Goal: Check status: Check status

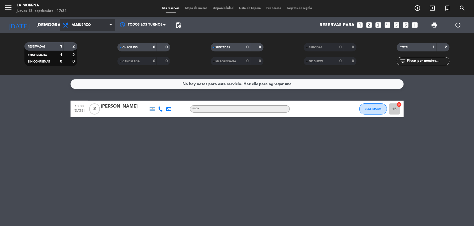
click at [81, 22] on span "Almuerzo" at bounding box center [88, 25] width 56 height 12
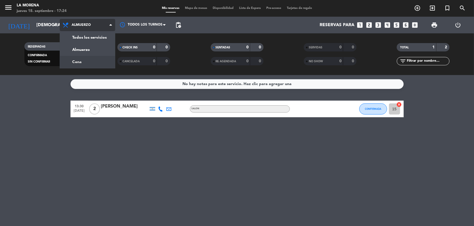
click at [92, 61] on div "menu La Morena [DATE] 18. septiembre - 17:24 Mis reservas Mapa de mesas Disponi…" at bounding box center [237, 37] width 474 height 75
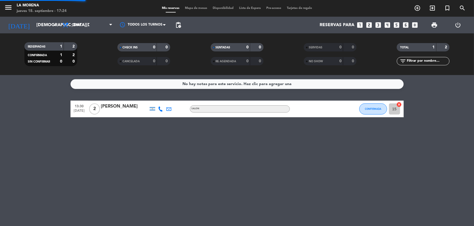
click at [37, 34] on div "RESERVADAS 1 2 CONFIRMADA 1 2 SIN CONFIRMAR 0 0 CHECK INS 0 0 CANCELADA 0 0 SEN…" at bounding box center [237, 54] width 474 height 42
click at [38, 30] on input "[DEMOGRAPHIC_DATA][DATE]" at bounding box center [63, 25] width 59 height 11
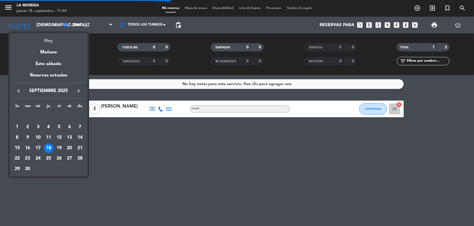
click at [53, 42] on div "Hoy" at bounding box center [49, 38] width 78 height 11
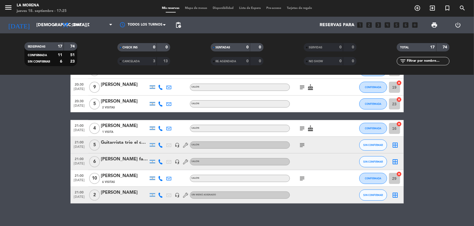
scroll to position [201, 0]
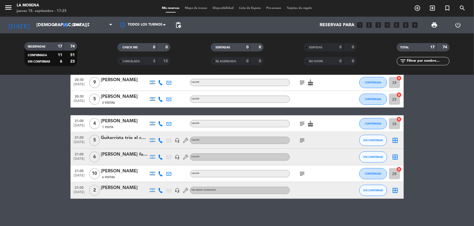
click at [301, 171] on icon "subject" at bounding box center [302, 173] width 7 height 7
click at [299, 142] on span "subject" at bounding box center [302, 140] width 8 height 7
click at [303, 138] on icon "subject" at bounding box center [302, 140] width 7 height 7
click at [303, 120] on icon "subject" at bounding box center [302, 123] width 7 height 7
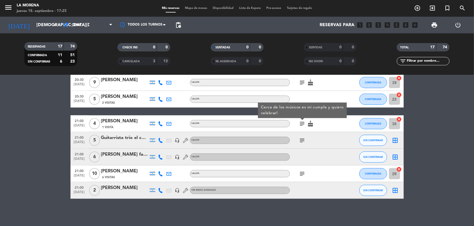
click at [302, 120] on div at bounding box center [303, 119] width 4 height 2
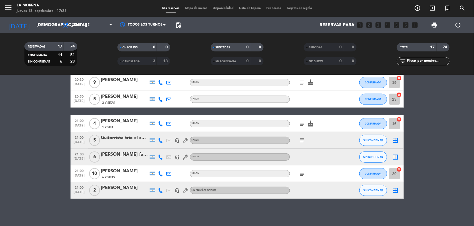
click at [301, 119] on div "subject cake" at bounding box center [315, 123] width 50 height 16
click at [302, 120] on icon "subject" at bounding box center [302, 123] width 7 height 7
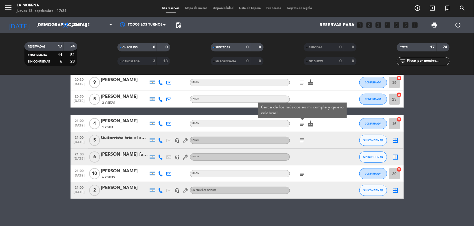
scroll to position [131, 0]
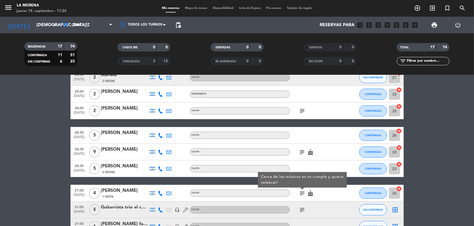
click at [304, 152] on icon "subject" at bounding box center [302, 152] width 7 height 7
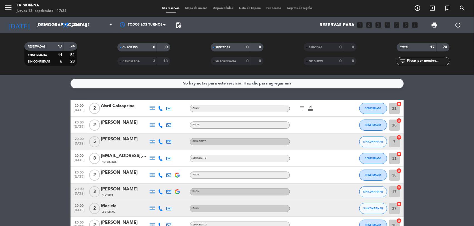
scroll to position [0, 0]
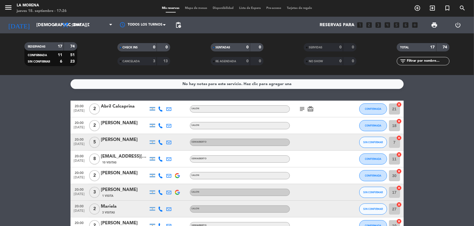
click at [303, 107] on icon "subject" at bounding box center [302, 109] width 7 height 7
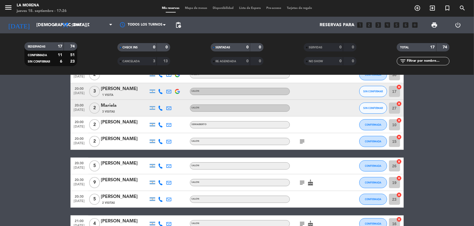
scroll to position [62, 0]
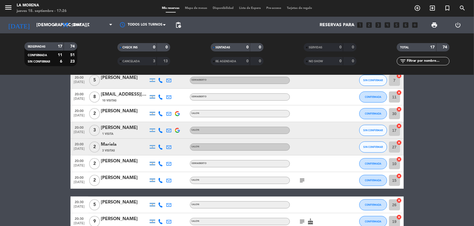
click at [300, 181] on icon "subject" at bounding box center [302, 180] width 7 height 7
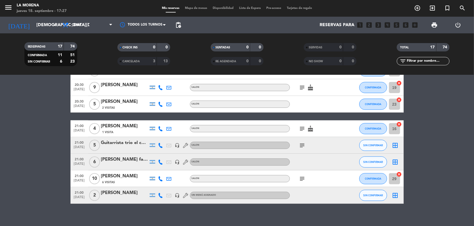
scroll to position [201, 0]
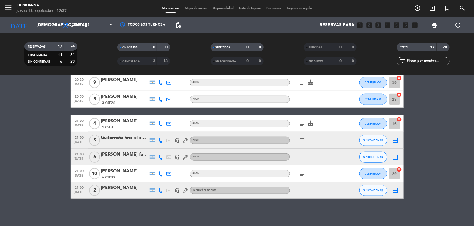
click at [304, 169] on div "subject" at bounding box center [315, 173] width 50 height 16
click at [305, 170] on icon "subject" at bounding box center [302, 173] width 7 height 7
click at [300, 138] on icon "subject" at bounding box center [302, 140] width 7 height 7
click at [301, 123] on icon "subject" at bounding box center [302, 123] width 7 height 7
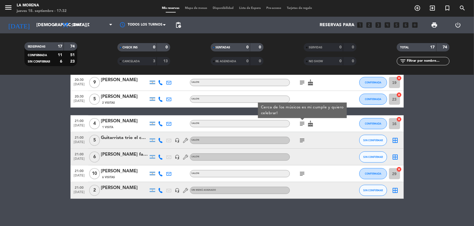
click at [305, 140] on icon "subject" at bounding box center [302, 140] width 7 height 7
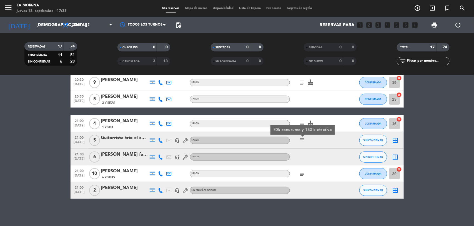
click at [304, 121] on icon "subject" at bounding box center [302, 123] width 7 height 7
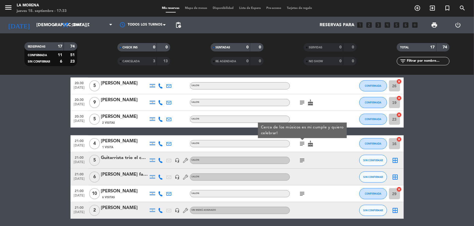
scroll to position [166, 0]
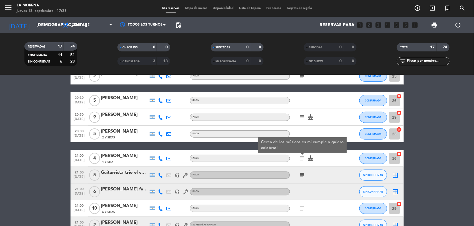
click at [300, 114] on icon "subject" at bounding box center [302, 117] width 7 height 7
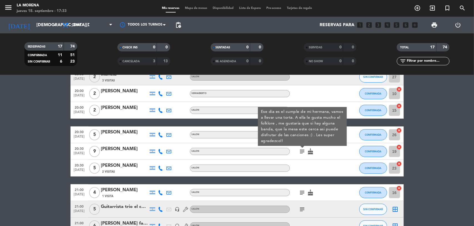
scroll to position [131, 0]
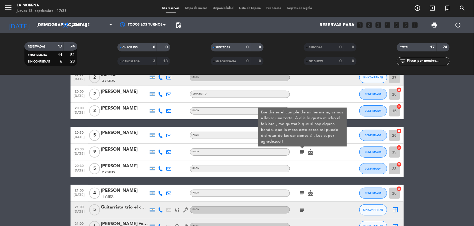
click at [307, 101] on div at bounding box center [315, 94] width 50 height 16
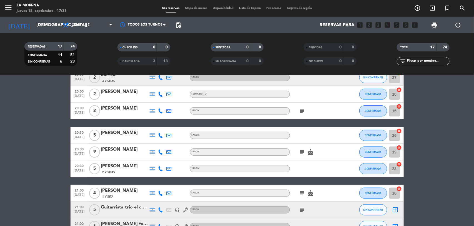
click at [303, 113] on icon "subject" at bounding box center [302, 110] width 7 height 7
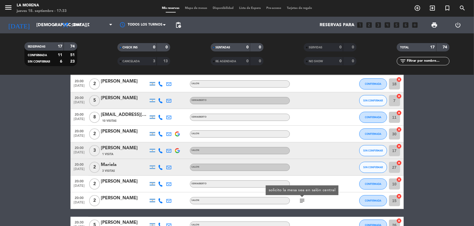
scroll to position [0, 0]
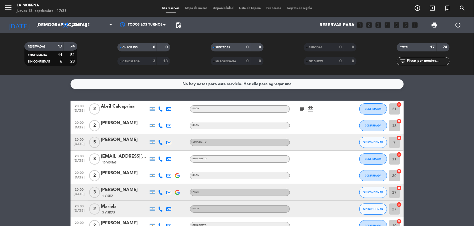
click at [302, 113] on div "subject card_giftcard" at bounding box center [315, 109] width 50 height 16
click at [304, 106] on icon "subject" at bounding box center [302, 109] width 7 height 7
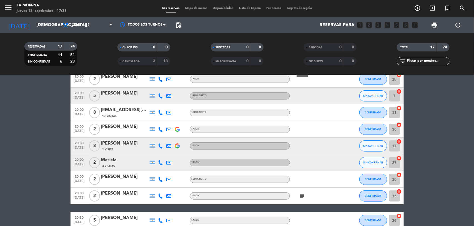
scroll to position [104, 0]
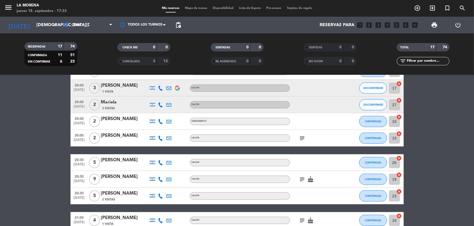
click at [306, 135] on span "subject" at bounding box center [302, 138] width 8 height 7
click at [302, 137] on icon "subject" at bounding box center [302, 138] width 7 height 7
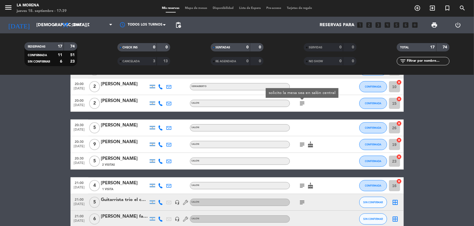
click at [305, 140] on div "subject cake" at bounding box center [315, 144] width 50 height 16
click at [303, 144] on icon "subject" at bounding box center [302, 144] width 7 height 7
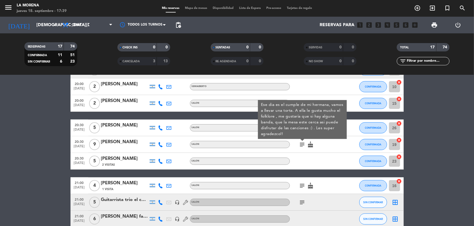
click at [306, 161] on div at bounding box center [315, 161] width 50 height 16
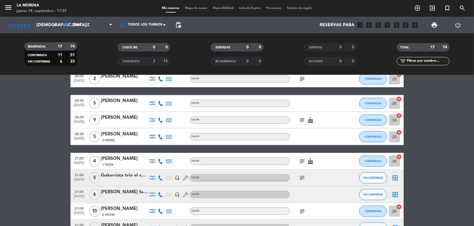
scroll to position [174, 0]
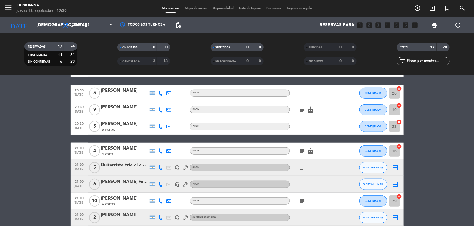
click at [305, 149] on icon "subject" at bounding box center [302, 150] width 7 height 7
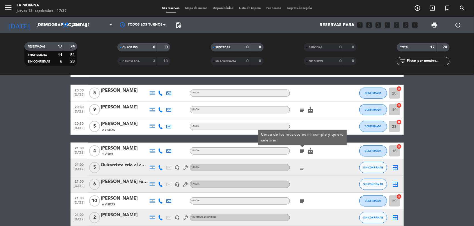
click at [299, 167] on icon "subject" at bounding box center [302, 167] width 7 height 7
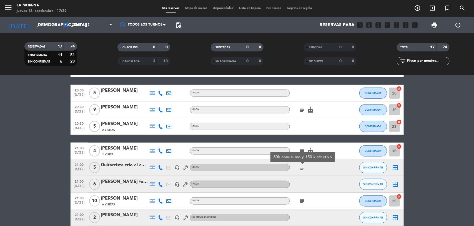
click at [301, 199] on icon "subject" at bounding box center [302, 200] width 7 height 7
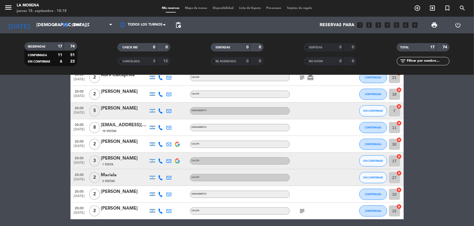
scroll to position [0, 0]
